Goal: Check status: Check status

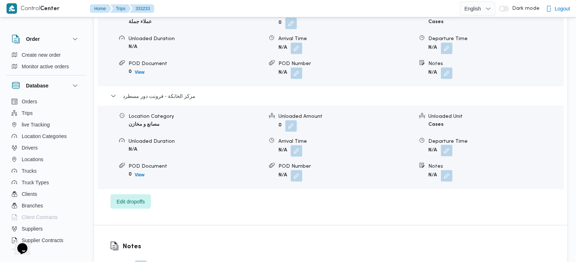
click at [448, 145] on button "button" at bounding box center [447, 151] width 12 height 12
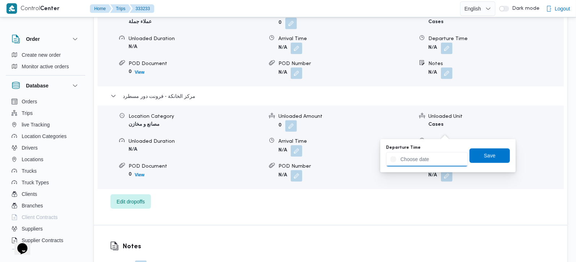
click at [441, 154] on input "Departure Time" at bounding box center [427, 159] width 82 height 14
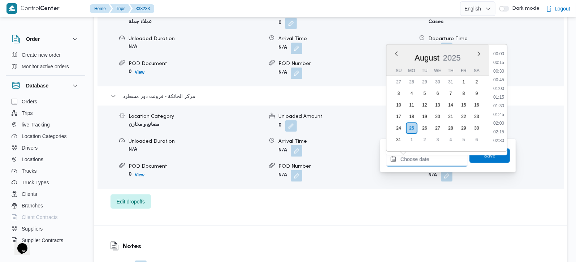
scroll to position [687, 0]
click at [502, 94] on li "21:00" at bounding box center [498, 94] width 17 height 7
type input "25/08/2025 21:00"
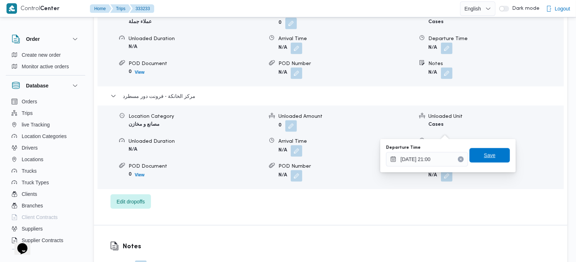
click at [490, 153] on span "Save" at bounding box center [489, 155] width 40 height 14
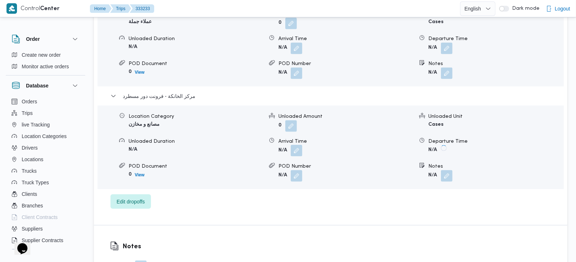
click at [296, 145] on button "button" at bounding box center [297, 151] width 12 height 12
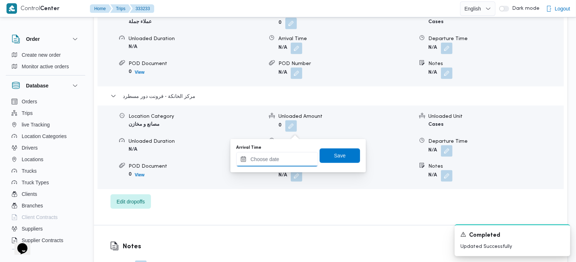
drag, startPoint x: 294, startPoint y: 133, endPoint x: 285, endPoint y: 153, distance: 21.5
click at [285, 153] on input "Arrival Time" at bounding box center [277, 159] width 82 height 14
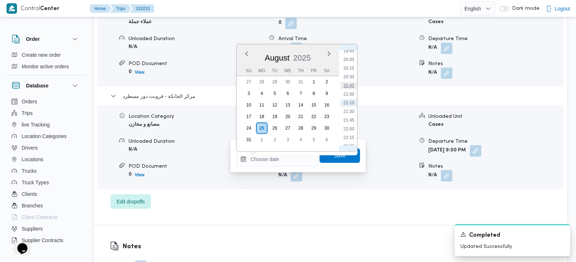
click at [347, 85] on li "20:45" at bounding box center [348, 85] width 17 height 7
type input "25/08/2025 20:45"
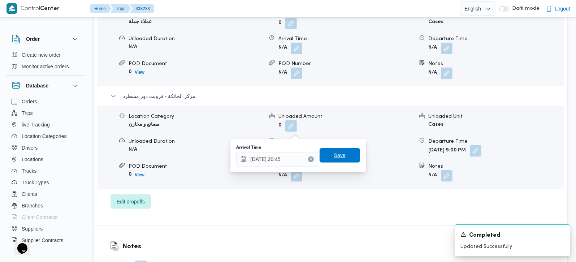
click at [342, 161] on span "Save" at bounding box center [340, 155] width 40 height 14
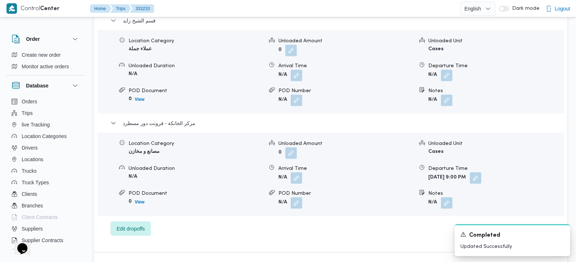
scroll to position [637, 0]
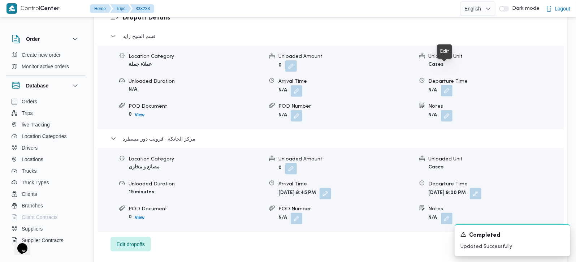
click at [449, 85] on button "button" at bounding box center [447, 91] width 12 height 12
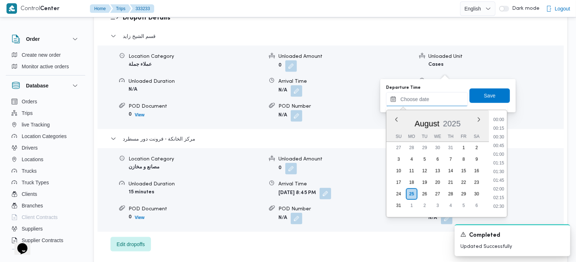
click at [426, 100] on input "Departure Time" at bounding box center [427, 99] width 82 height 14
click at [504, 155] on li "19:45" at bounding box center [498, 158] width 17 height 7
type input "25/08/2025 19:45"
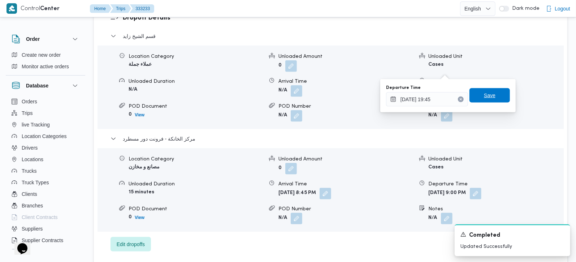
click at [491, 101] on span "Save" at bounding box center [489, 95] width 40 height 14
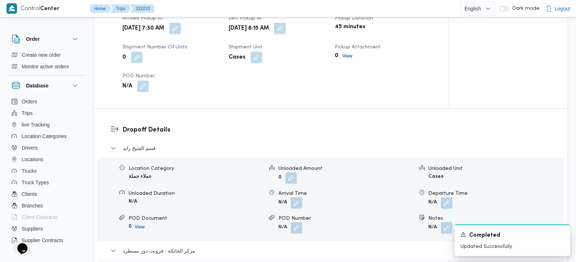
scroll to position [509, 0]
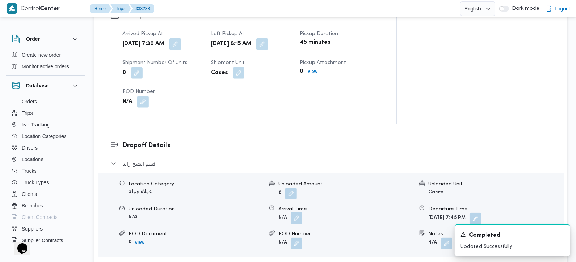
click at [297, 212] on button "button" at bounding box center [297, 218] width 12 height 12
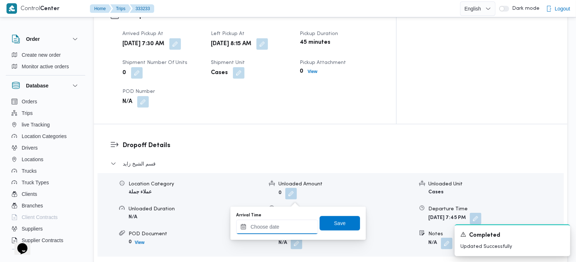
click at [285, 230] on input "Arrival Time" at bounding box center [277, 227] width 82 height 14
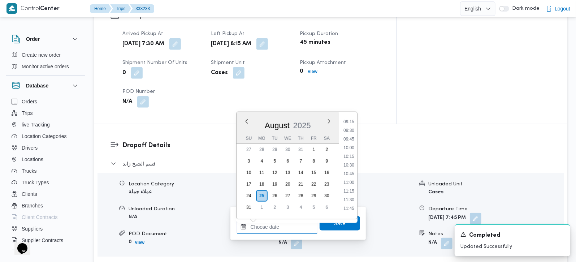
scroll to position [305, 0]
click at [350, 134] on li "09:15" at bounding box center [348, 136] width 17 height 7
type input "25/08/2025 09:15"
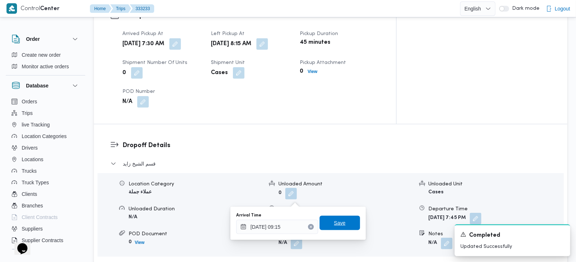
click at [344, 225] on span "Save" at bounding box center [340, 223] width 40 height 14
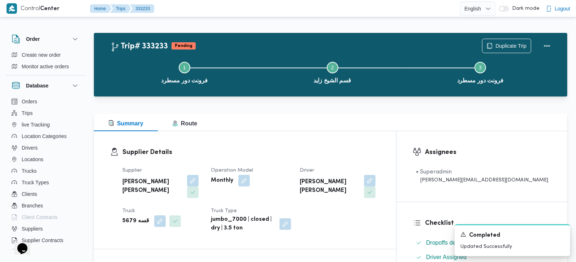
scroll to position [0, 0]
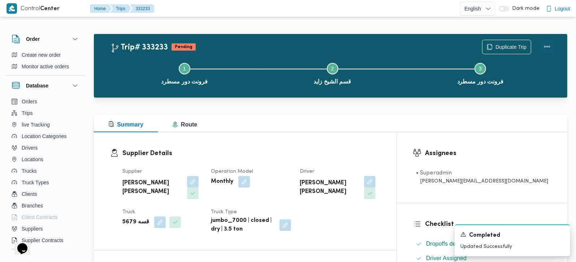
click at [550, 45] on button "Actions" at bounding box center [547, 46] width 14 height 14
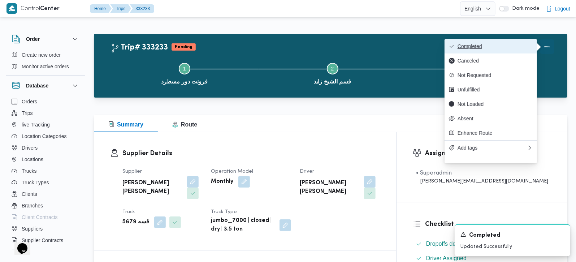
click at [522, 47] on span "Completed" at bounding box center [494, 46] width 75 height 6
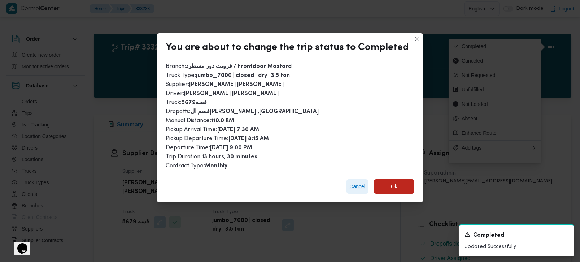
click at [350, 189] on span "Cancel" at bounding box center [358, 186] width 22 height 14
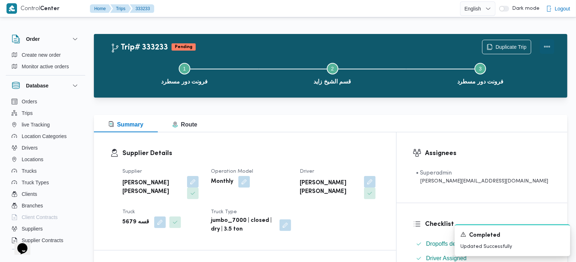
click at [551, 46] on button "Actions" at bounding box center [547, 46] width 14 height 14
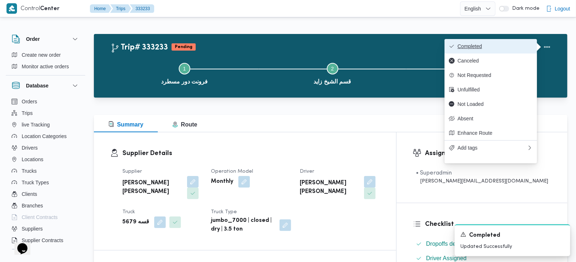
click at [517, 45] on span "Completed" at bounding box center [494, 46] width 75 height 6
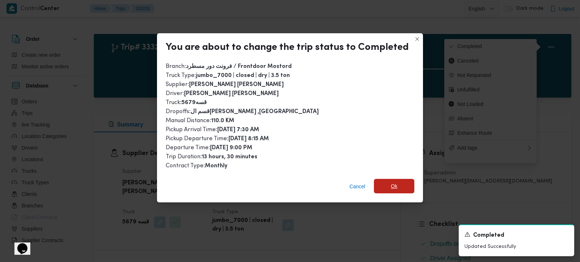
click at [398, 187] on span "Ok" at bounding box center [394, 186] width 40 height 14
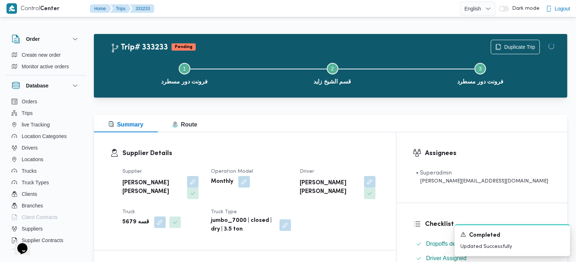
click at [357, 142] on div "Supplier Details Supplier محمد هاني محمد جوده محمود Operation Model Monthly Dri…" at bounding box center [245, 191] width 302 height 118
